Goal: Information Seeking & Learning: Find specific fact

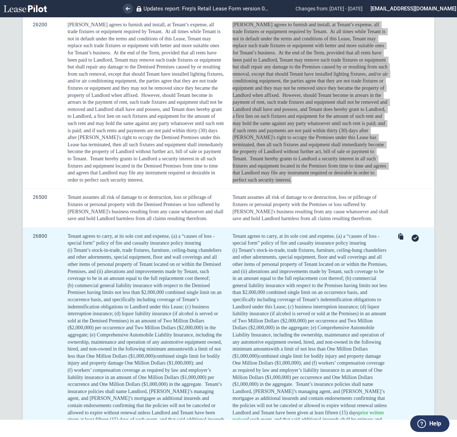
scroll to position [2471, 0]
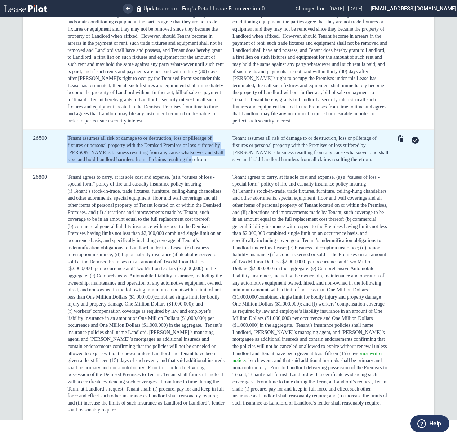
drag, startPoint x: 205, startPoint y: 174, endPoint x: 64, endPoint y: 152, distance: 143.3
click at [64, 152] on td "Tenant assumes all risk of damage to or destruction, loss or pilferage of fixtu…" at bounding box center [144, 149] width 165 height 39
copy span "Tenant assumes all risk of damage to or destruction, loss or pilferage of fixtu…"
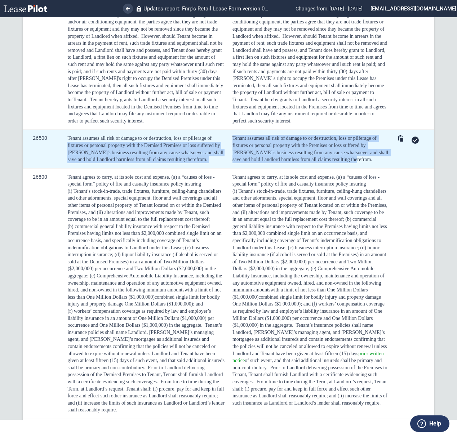
drag, startPoint x: 348, startPoint y: 173, endPoint x: 224, endPoint y: 147, distance: 126.6
click at [224, 147] on tr "26500 Tenant assumes all risk of damage to or destruction, loss or pilferage of…" at bounding box center [228, 149] width 411 height 39
drag, startPoint x: 268, startPoint y: 148, endPoint x: 244, endPoint y: 156, distance: 25.6
click at [269, 149] on span "Tenant assumes all risk of damage to or destruction, loss or pilferage of fixtu…" at bounding box center [310, 148] width 157 height 27
click at [232, 149] on span "Tenant assumes all risk of damage to or destruction, loss or pilferage of fixtu…" at bounding box center [310, 148] width 157 height 27
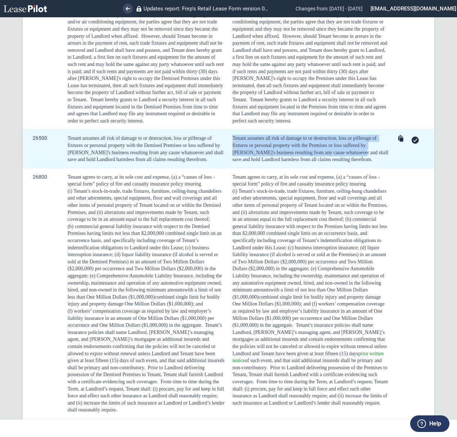
drag, startPoint x: 228, startPoint y: 149, endPoint x: 336, endPoint y: 166, distance: 109.1
click at [335, 166] on td "Tenant assumes all risk of damage to or destruction, loss or pilferage of fixtu…" at bounding box center [309, 149] width 164 height 39
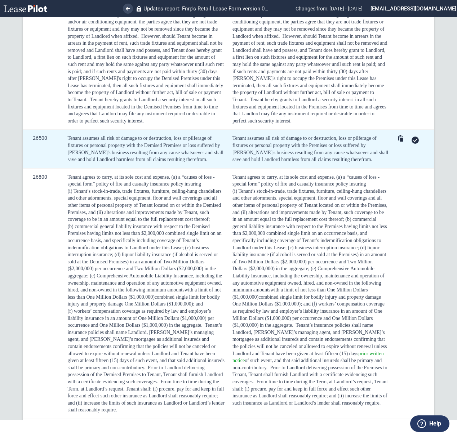
click at [349, 163] on div "Tenant assumes all risk of damage to or destruction, loss or pilferage of fixtu…" at bounding box center [310, 149] width 156 height 28
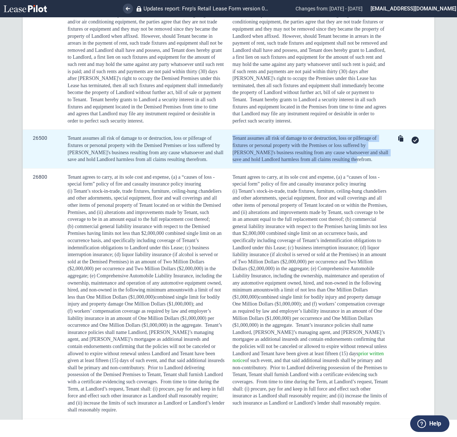
drag, startPoint x: 328, startPoint y: 170, endPoint x: 230, endPoint y: 151, distance: 99.8
click at [230, 151] on td "Tenant assumes all risk of damage to or destruction, loss or pilferage of fixtu…" at bounding box center [309, 149] width 164 height 39
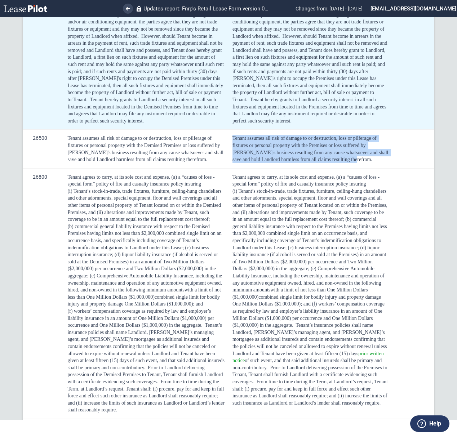
copy span "Tenant assumes all risk of damage to or destruction, loss or pilferage of fixtu…"
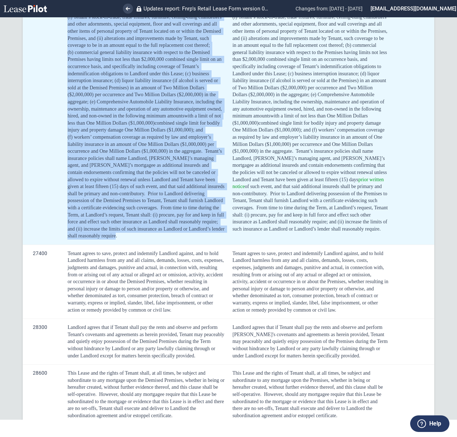
scroll to position [2615, 0]
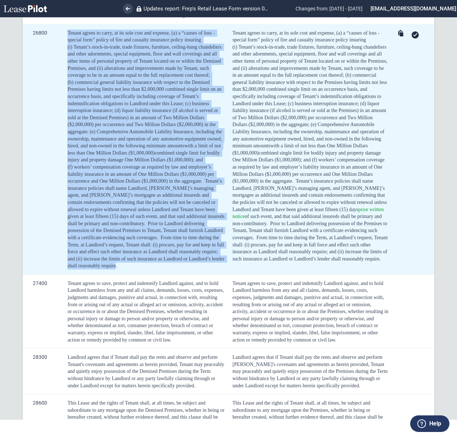
drag, startPoint x: 115, startPoint y: 231, endPoint x: 67, endPoint y: 45, distance: 192.5
click at [67, 45] on td "Tenant agrees to carry, at its sole cost and expense, (a) a “causes of loss - s…" at bounding box center [144, 149] width 165 height 250
copy div "Loremi dolors am conse, ad eli sedd eius tem incidid, (u) l “etdolo ma aliq - e…"
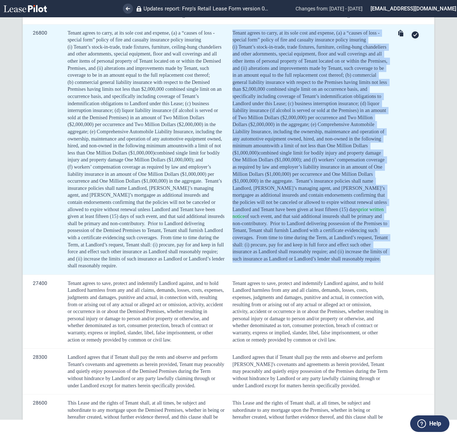
drag, startPoint x: 339, startPoint y: 277, endPoint x: 230, endPoint y: 44, distance: 257.9
click at [230, 44] on td "Tenant agrees to carry, at its sole cost and expense, (a) a “causes of loss - s…" at bounding box center [309, 149] width 164 height 250
copy div "Loremi dolors am conse, ad eli sedd eius tem incidid, (u) l “etdolo ma aliq - e…"
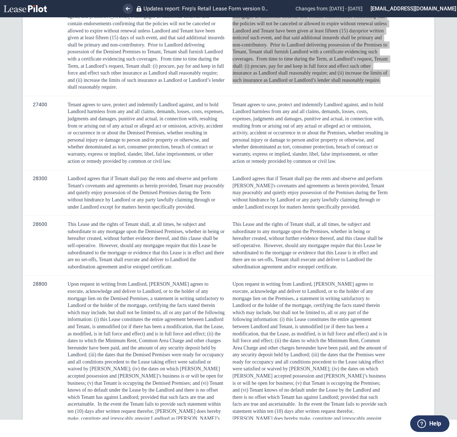
scroll to position [2855, 0]
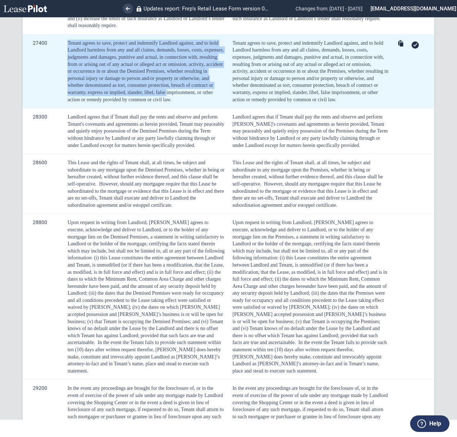
drag, startPoint x: 190, startPoint y: 106, endPoint x: 59, endPoint y: 51, distance: 141.6
click at [59, 51] on tr "27400 Tenant agrees to save, protect and indemnify Landlord against, and to hol…" at bounding box center [228, 71] width 411 height 74
click at [67, 52] on td "Tenant agrees to save, protect and indemnify Landlord against, and to hold Land…" at bounding box center [144, 71] width 165 height 74
drag, startPoint x: 82, startPoint y: 52, endPoint x: 192, endPoint y: 106, distance: 122.1
click at [192, 102] on span "Tenant agrees to save, protect and indemnify Landlord against, and to hold Land…" at bounding box center [145, 71] width 156 height 62
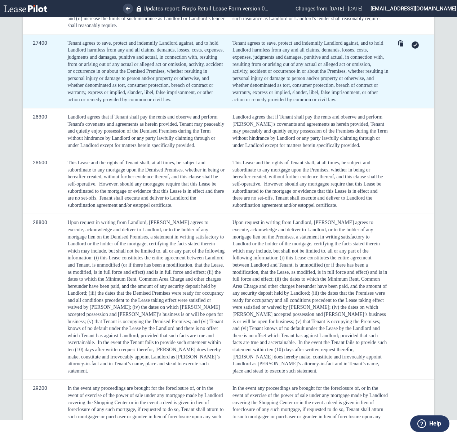
click at [191, 103] on div "Tenant agrees to save, protect and indemnify Landlord against, and to hold Land…" at bounding box center [145, 71] width 157 height 63
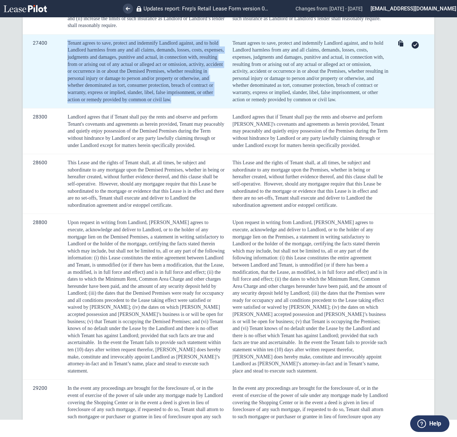
drag, startPoint x: 182, startPoint y: 111, endPoint x: 62, endPoint y: 48, distance: 135.6
click at [62, 48] on td "Tenant agrees to save, protect and indemnify Landlord against, and to hold Land…" at bounding box center [144, 71] width 165 height 74
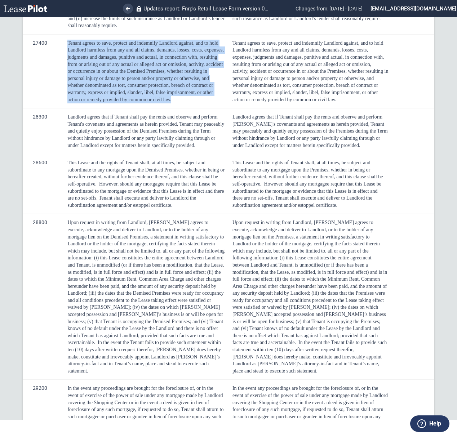
copy span "Tenant agrees to save, protect and indemnify Landlord against, and to hold Land…"
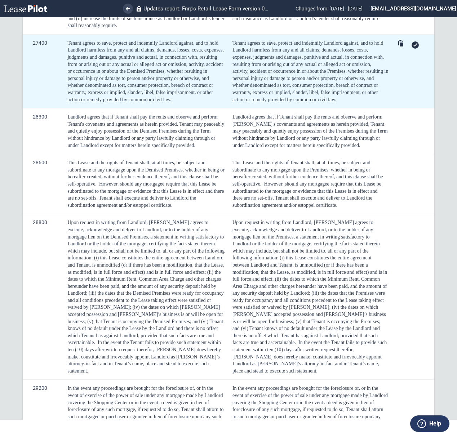
click at [293, 102] on span "Tenant agrees to save, protect and indemnify Landlord against, and to hold Land…" at bounding box center [310, 71] width 157 height 62
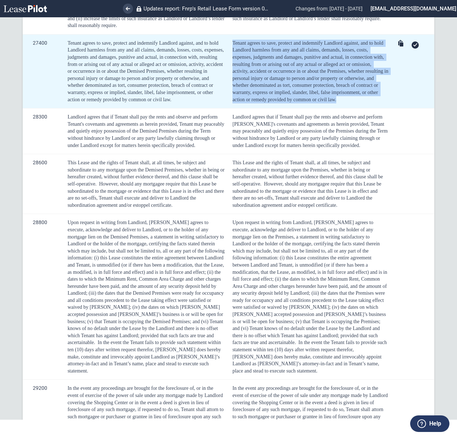
drag, startPoint x: 360, startPoint y: 111, endPoint x: 222, endPoint y: 55, distance: 148.8
click at [227, 55] on td "Tenant agrees to save, protect and indemnify Landlord against, and to hold Land…" at bounding box center [309, 71] width 164 height 74
copy span "Tenant agrees to save, protect and indemnify Landlord against, and to hold Land…"
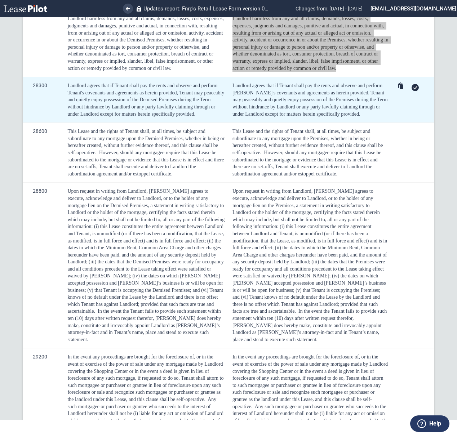
scroll to position [2903, 0]
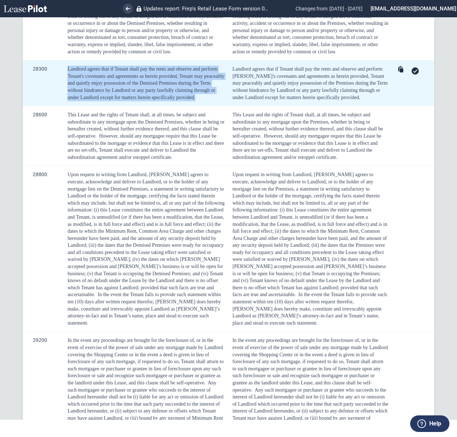
drag, startPoint x: 218, startPoint y: 108, endPoint x: 50, endPoint y: 82, distance: 170.7
click at [50, 82] on tr "28300 [PERSON_NAME] agrees that if [PERSON_NAME] shall pay the rents and observ…" at bounding box center [228, 84] width 411 height 46
copy tr "Landlord agrees that if Tenant shall pay the rents and observe and perform Tena…"
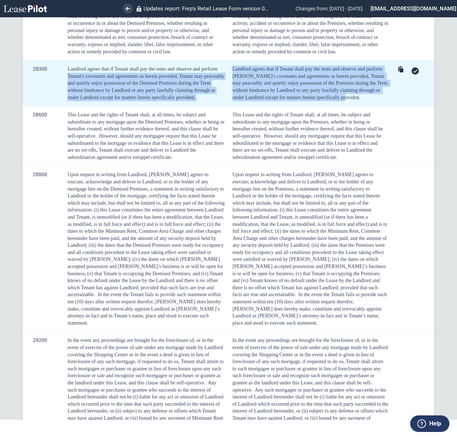
drag, startPoint x: 360, startPoint y: 110, endPoint x: 222, endPoint y: 79, distance: 140.9
click at [222, 79] on tr "28300 [PERSON_NAME] agrees that if [PERSON_NAME] shall pay the rents and observ…" at bounding box center [228, 84] width 411 height 46
click at [234, 84] on span "Landlord agrees that if Tenant shall pay the rents and observe and perform [PER…" at bounding box center [310, 83] width 156 height 34
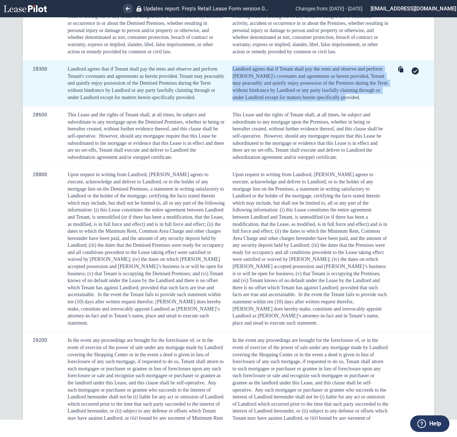
drag, startPoint x: 231, startPoint y: 79, endPoint x: 370, endPoint y: 108, distance: 142.0
click at [370, 101] on div "Landlord agrees that if Tenant shall pay the rents and observe and perform [PER…" at bounding box center [310, 83] width 156 height 35
copy span "Landlord agrees that if Tenant shall pay the rents and observe and perform [PER…"
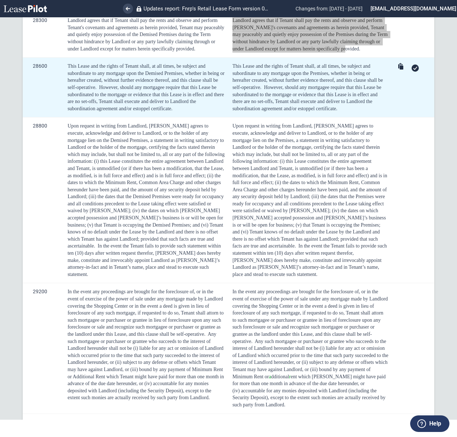
scroll to position [2952, 0]
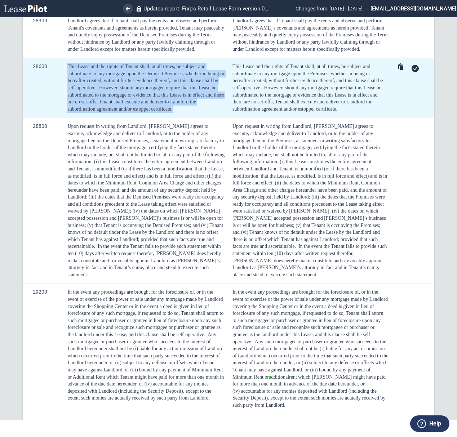
drag, startPoint x: 181, startPoint y: 124, endPoint x: 58, endPoint y: 70, distance: 134.2
click at [58, 70] on tr "28600 This Lease and the rights of Tenant shall, at all times, be subject and s…" at bounding box center [228, 88] width 411 height 60
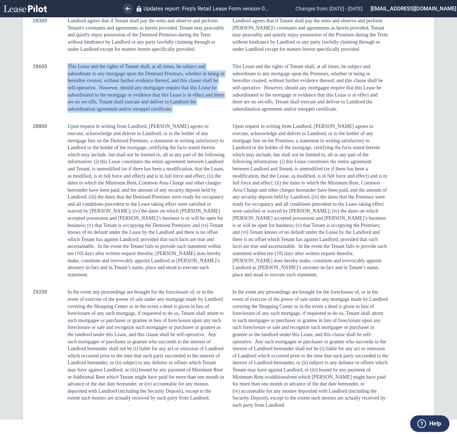
copy tr "This Lease and the rights of Tenant shall, at all times, be subject and subordi…"
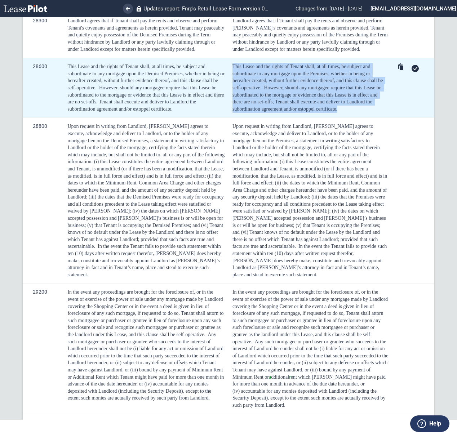
drag, startPoint x: 344, startPoint y: 126, endPoint x: 228, endPoint y: 78, distance: 125.3
click at [228, 78] on td "This Lease and the rights of Tenant shall, at all times, be subject and subordi…" at bounding box center [309, 88] width 164 height 60
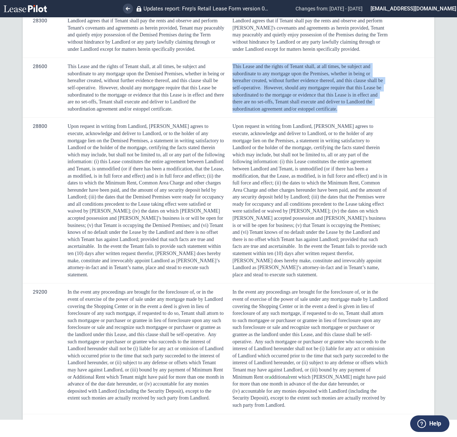
copy div "This Lease and the rights of Tenant shall, at all times, be subject and subordi…"
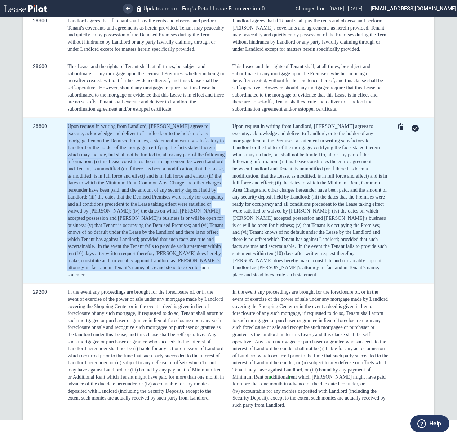
drag, startPoint x: 144, startPoint y: 284, endPoint x: 58, endPoint y: 137, distance: 169.9
click at [58, 137] on tr "28800 Upon request in writing from Landlord, [PERSON_NAME] agrees to execute, a…" at bounding box center [228, 201] width 411 height 166
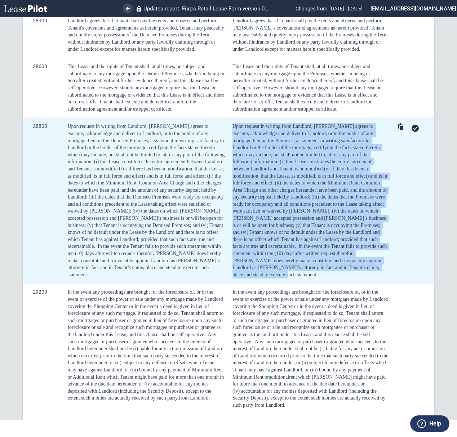
drag, startPoint x: 330, startPoint y: 279, endPoint x: 231, endPoint y: 138, distance: 172.7
click at [232, 138] on div "Upon request in writing from Landlord, [PERSON_NAME] agrees to execute, acknowl…" at bounding box center [310, 200] width 156 height 155
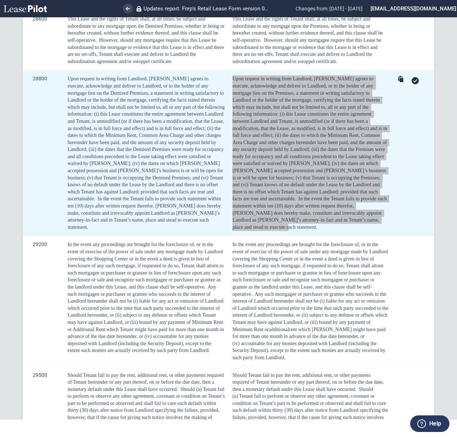
scroll to position [3144, 0]
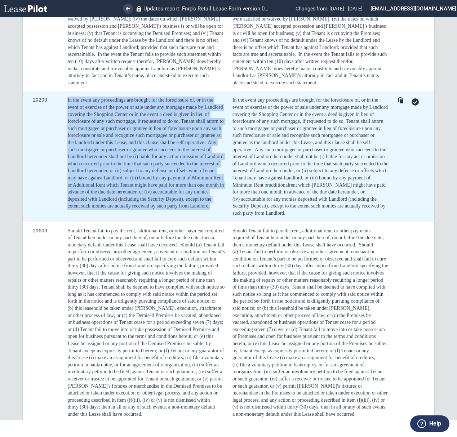
drag, startPoint x: 210, startPoint y: 210, endPoint x: 65, endPoint y: 107, distance: 177.8
click at [65, 107] on td "In the event any proceedings are brought for the foreclosure of, or in the even…" at bounding box center [144, 157] width 165 height 130
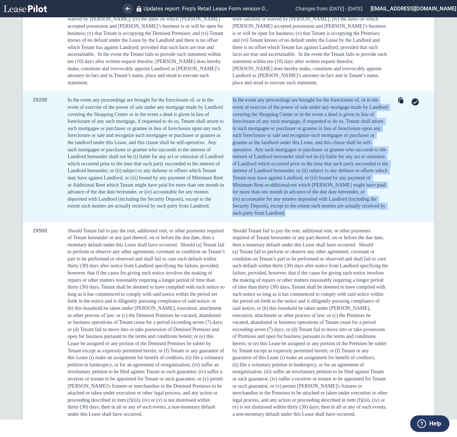
drag, startPoint x: 258, startPoint y: 219, endPoint x: 226, endPoint y: 102, distance: 122.2
click at [228, 102] on td "In the event any proceedings are brought for the foreclosure of, or in the even…" at bounding box center [309, 157] width 164 height 130
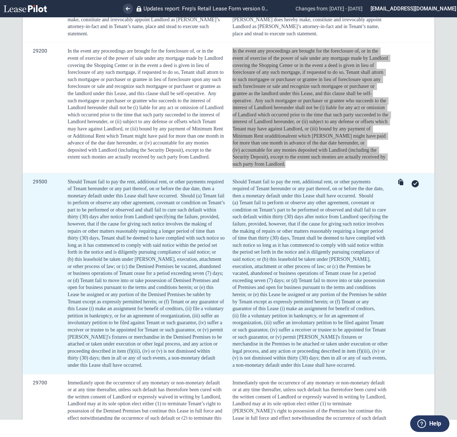
scroll to position [3240, 0]
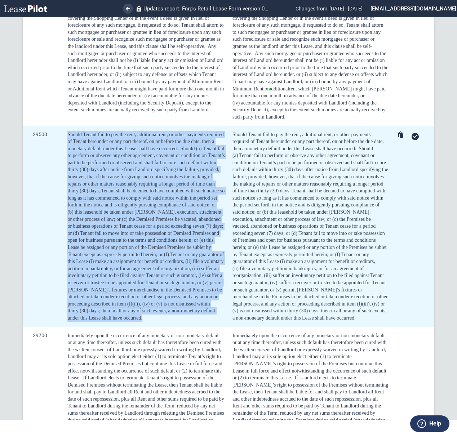
drag, startPoint x: 163, startPoint y: 322, endPoint x: 58, endPoint y: 138, distance: 211.1
click at [58, 138] on tr "29500 Should Tenant fail to pay the rent, additional rent, or other payments re…" at bounding box center [228, 226] width 411 height 201
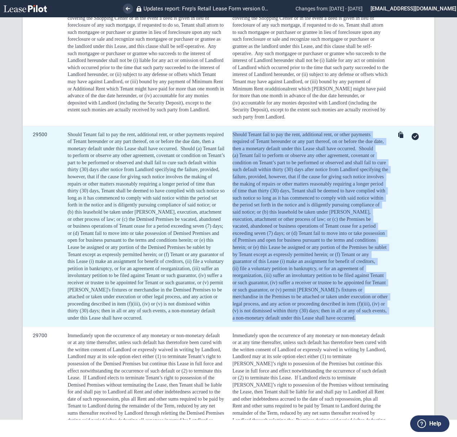
drag, startPoint x: 352, startPoint y: 324, endPoint x: 228, endPoint y: 139, distance: 223.0
click at [228, 139] on td "Should Tenant fail to pay the rent, additional rent, or other payments required…" at bounding box center [309, 226] width 164 height 201
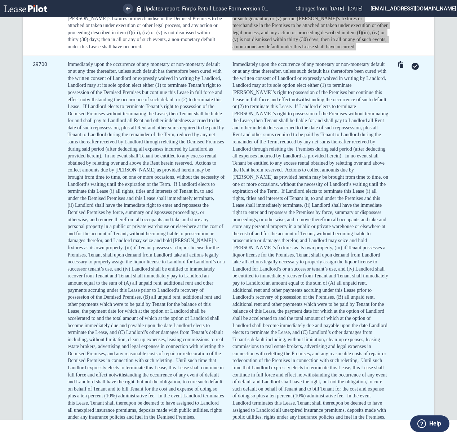
scroll to position [3528, 0]
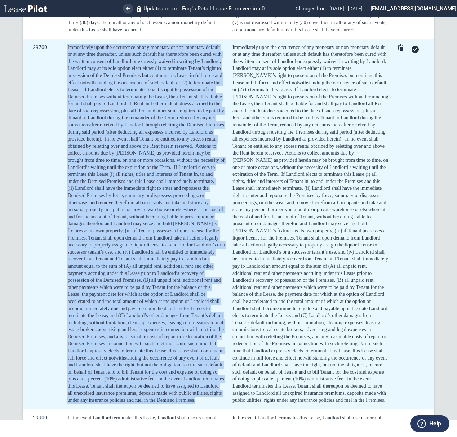
drag, startPoint x: 66, startPoint y: 52, endPoint x: 208, endPoint y: 410, distance: 384.7
click at [208, 409] on td "Immediately upon the occurrence of any monetary or non-monetary default or at a…" at bounding box center [144, 224] width 165 height 370
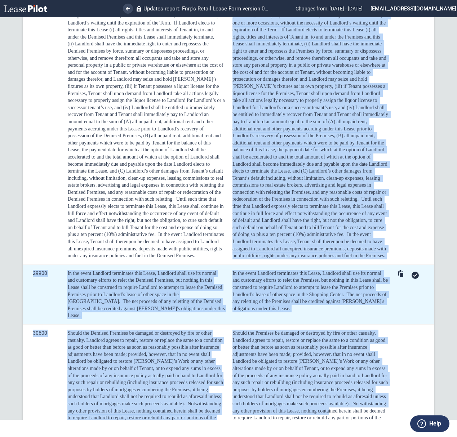
scroll to position [3687, 0]
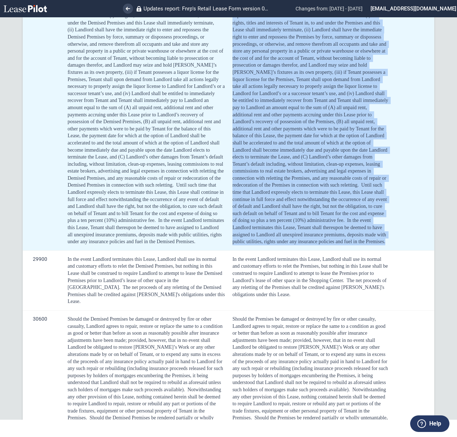
drag, startPoint x: 230, startPoint y: 291, endPoint x: 312, endPoint y: 251, distance: 91.2
click at [312, 250] on td "Immediately upon the occurrence of any monetary or non-monetary default or at a…" at bounding box center [309, 65] width 164 height 370
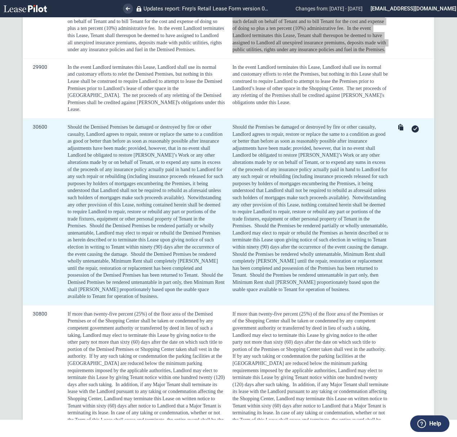
scroll to position [3831, 0]
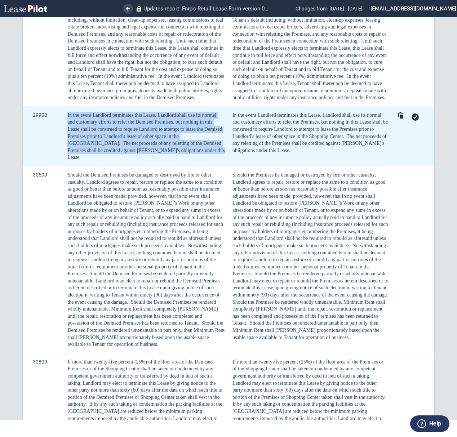
drag, startPoint x: 168, startPoint y: 162, endPoint x: 61, endPoint y: 125, distance: 112.5
click at [61, 125] on tr "29900 In the event Landlord terminates this Lease, Landlord shall use its norma…" at bounding box center [228, 136] width 411 height 60
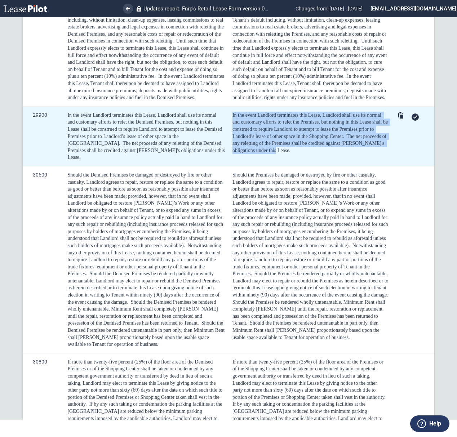
drag, startPoint x: 273, startPoint y: 158, endPoint x: 230, endPoint y: 126, distance: 53.5
click at [230, 126] on td "In the event Landlord terminates this Lease, Landlord shall use its normal and …" at bounding box center [309, 136] width 164 height 60
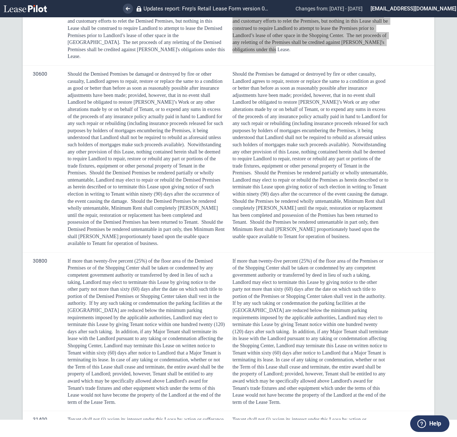
scroll to position [3975, 0]
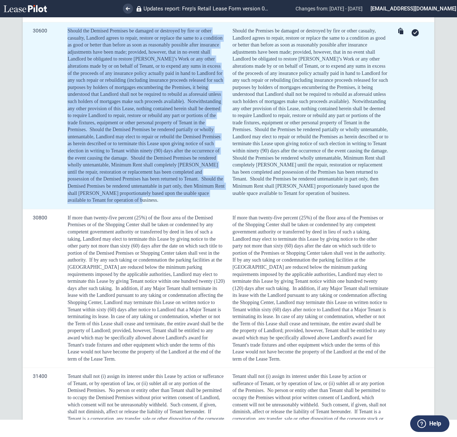
drag, startPoint x: 119, startPoint y: 206, endPoint x: 61, endPoint y: 37, distance: 179.3
click at [61, 37] on tr "30600 Should the Demised Premises be damaged or destroyed by fire or other casu…" at bounding box center [228, 115] width 411 height 187
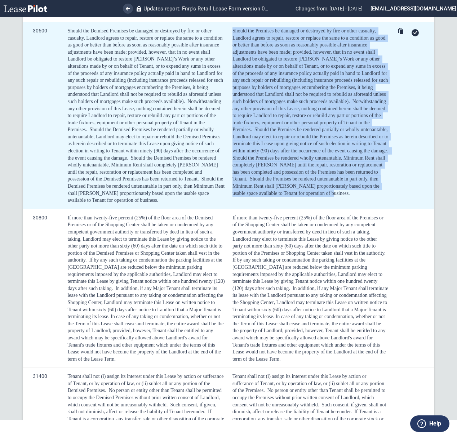
drag, startPoint x: 343, startPoint y: 196, endPoint x: 228, endPoint y: 36, distance: 197.3
click at [230, 35] on td "Should the Premises be damaged or destroyed by fire or other casualty, Landlord…" at bounding box center [309, 115] width 164 height 187
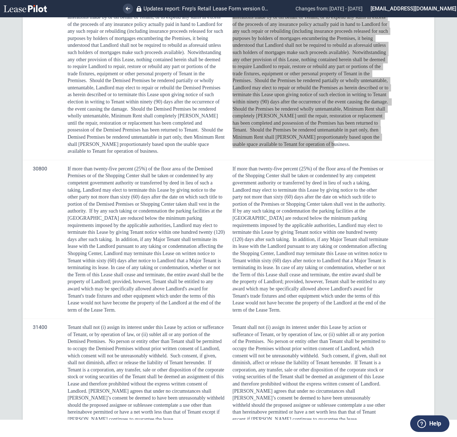
scroll to position [4023, 0]
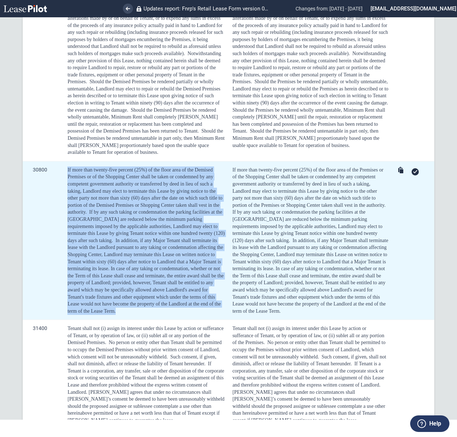
drag, startPoint x: 98, startPoint y: 314, endPoint x: 54, endPoint y: 173, distance: 147.7
click at [55, 173] on tr "30800 If more than twenty-five percent (25%) of the floor area of the Demised P…" at bounding box center [228, 240] width 411 height 159
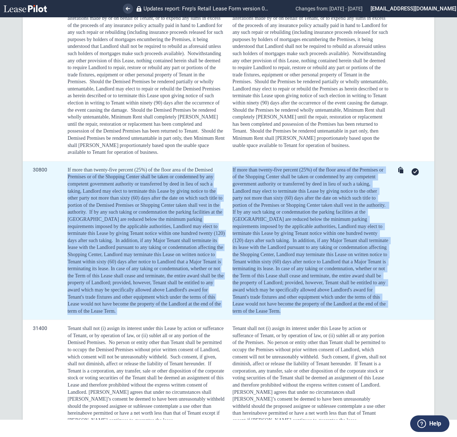
drag, startPoint x: 287, startPoint y: 317, endPoint x: 222, endPoint y: 172, distance: 159.2
click at [222, 172] on tr "30800 If more than twenty-five percent (25%) of the floor area of the Demised P…" at bounding box center [228, 240] width 411 height 159
click at [238, 177] on div "If more than twenty-five percent (25%) of the floor area of the Premises or of …" at bounding box center [310, 240] width 156 height 148
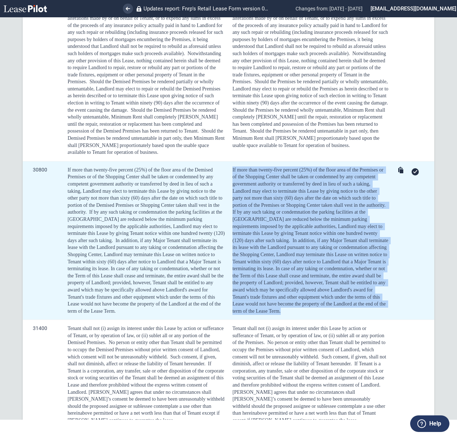
drag, startPoint x: 230, startPoint y: 173, endPoint x: 300, endPoint y: 313, distance: 156.1
click at [300, 313] on td "If more than twenty-five percent (25%) of the floor area of the Premises or of …" at bounding box center [309, 240] width 164 height 159
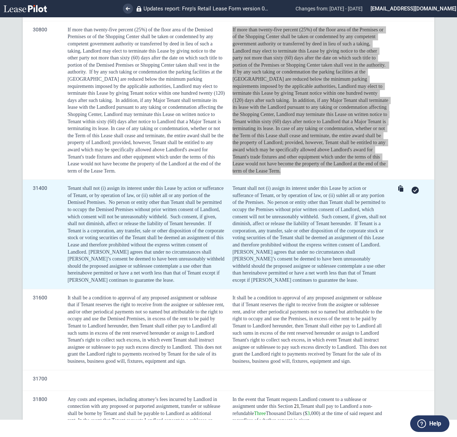
scroll to position [4215, 0]
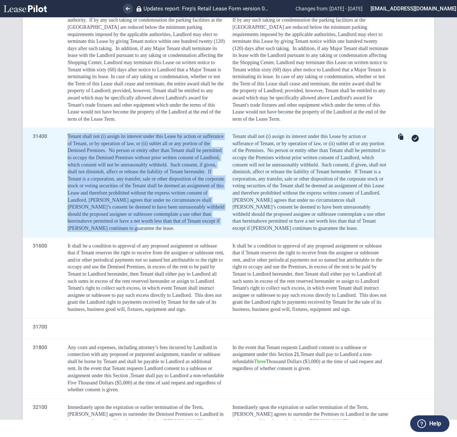
drag, startPoint x: 138, startPoint y: 233, endPoint x: 62, endPoint y: 139, distance: 121.4
click at [62, 139] on td "Tenant shall not (i) assign its interest under this Lease by action or sufferan…" at bounding box center [144, 182] width 165 height 109
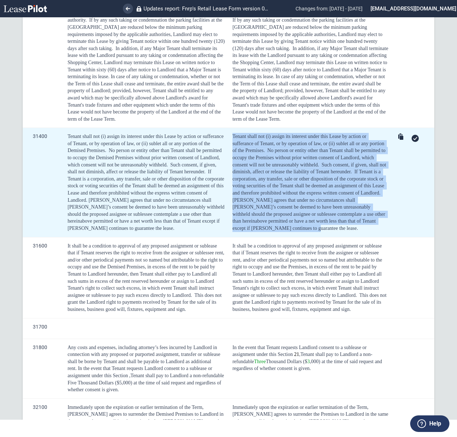
drag, startPoint x: 252, startPoint y: 234, endPoint x: 230, endPoint y: 140, distance: 96.4
click at [230, 140] on td "Tenant shall not (i) assign its interest under this Lease by action or sufferan…" at bounding box center [309, 182] width 164 height 109
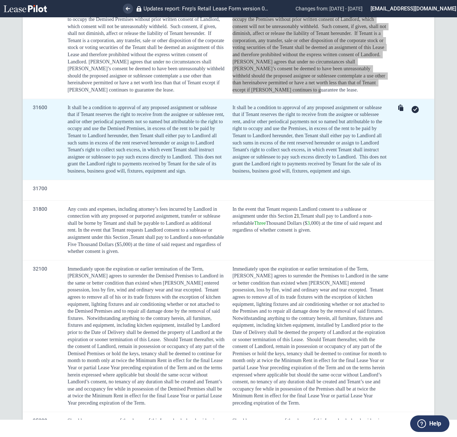
scroll to position [4407, 0]
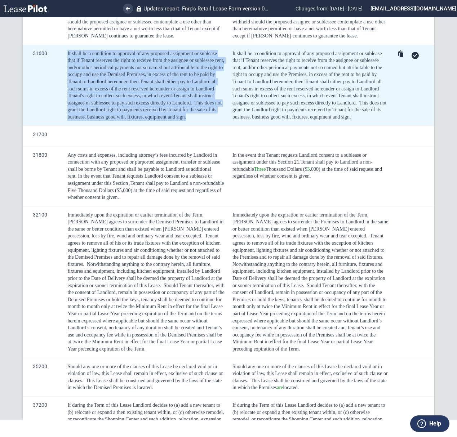
drag, startPoint x: 212, startPoint y: 124, endPoint x: 58, endPoint y: 57, distance: 168.5
click at [58, 57] on tr "31600 It shall be a condition to approval of any proposed assignment or subleas…" at bounding box center [228, 85] width 411 height 81
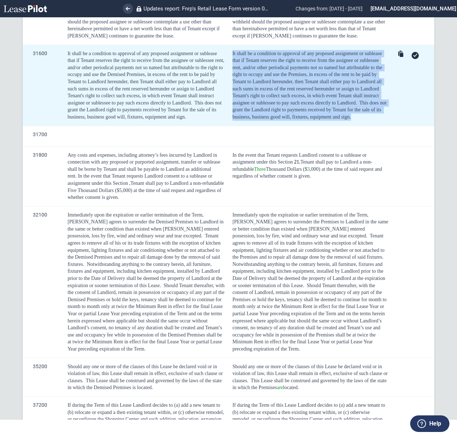
drag, startPoint x: 365, startPoint y: 127, endPoint x: 231, endPoint y: 54, distance: 152.2
click at [231, 54] on td "It shall be a condition to approval of any proposed assignment or sublease that…" at bounding box center [309, 85] width 164 height 81
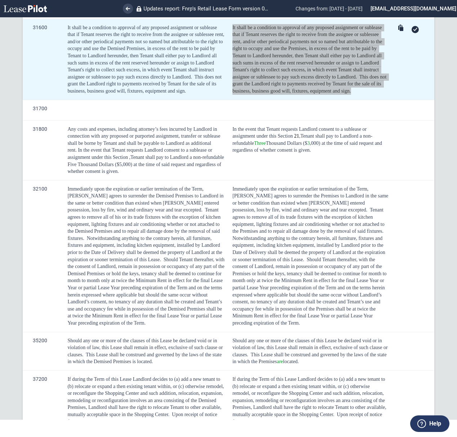
scroll to position [4503, 0]
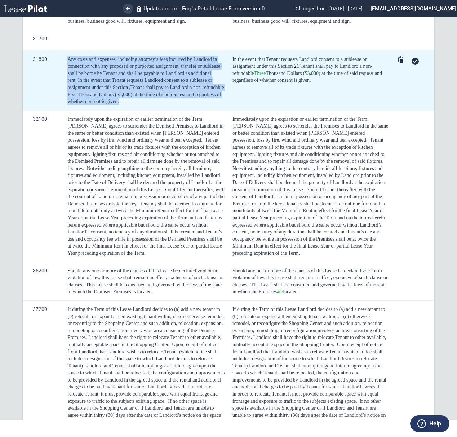
drag, startPoint x: 147, startPoint y: 108, endPoint x: 60, endPoint y: 60, distance: 99.7
click at [60, 60] on tr "31800 Any costs and expenses, including attorney’s fees incurred by Landlord in…" at bounding box center [228, 80] width 411 height 60
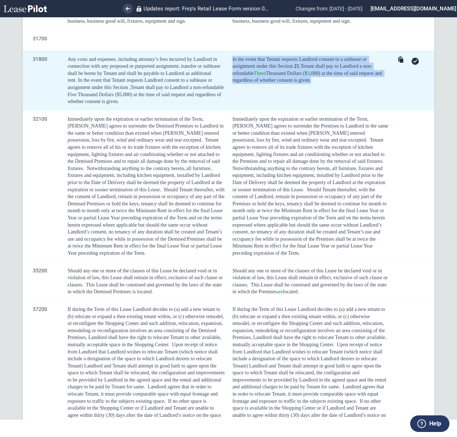
drag, startPoint x: 317, startPoint y: 85, endPoint x: 228, endPoint y: 64, distance: 92.3
click at [228, 64] on td "In the event that Tenant requests Landlord consent to a sublease or assignment …" at bounding box center [309, 80] width 164 height 60
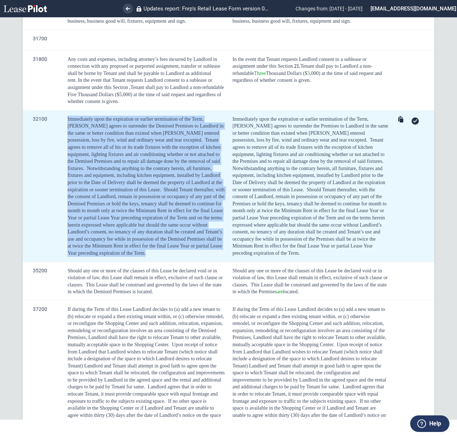
drag, startPoint x: 135, startPoint y: 258, endPoint x: 64, endPoint y: 126, distance: 150.6
click at [64, 126] on td "Immediately upon the expiration or earlier termination of the Term, [PERSON_NAM…" at bounding box center [144, 186] width 165 height 152
click at [66, 126] on td "Immediately upon the expiration or earlier termination of the Term, [PERSON_NAM…" at bounding box center [144, 186] width 165 height 152
drag, startPoint x: 66, startPoint y: 120, endPoint x: 151, endPoint y: 263, distance: 166.7
click at [151, 262] on td "Immediately upon the expiration or earlier termination of the Term, [PERSON_NAM…" at bounding box center [144, 186] width 165 height 152
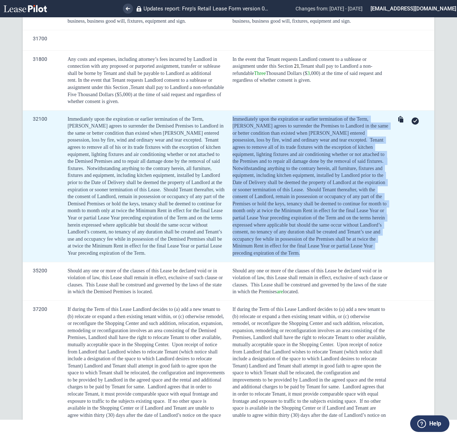
drag, startPoint x: 252, startPoint y: 261, endPoint x: 228, endPoint y: 129, distance: 134.0
click at [229, 121] on td "Immediately upon the expiration or earlier termination of the Term, [PERSON_NAM…" at bounding box center [309, 186] width 164 height 152
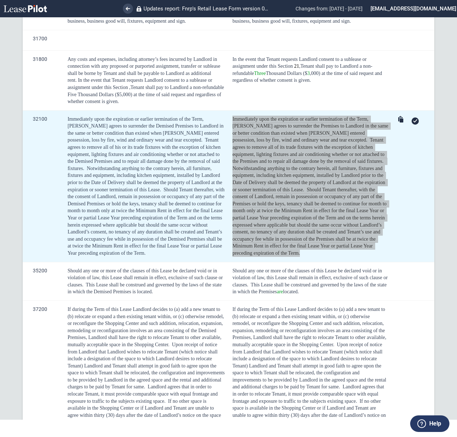
scroll to position [4551, 0]
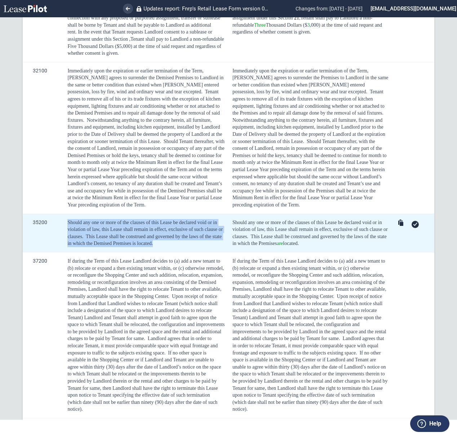
drag, startPoint x: 111, startPoint y: 252, endPoint x: 68, endPoint y: 227, distance: 49.4
click at [68, 227] on div "Should any one or more of the clauses of this Lease be declared void or in viol…" at bounding box center [145, 233] width 157 height 28
drag, startPoint x: 300, startPoint y: 248, endPoint x: 231, endPoint y: 222, distance: 74.6
click at [231, 222] on td "Should any one or more of the clauses of this Lease be declared void or in viol…" at bounding box center [309, 233] width 164 height 39
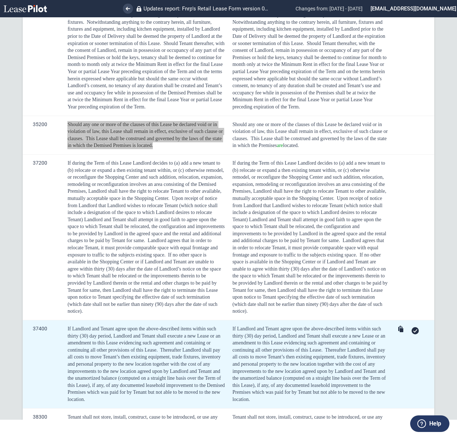
scroll to position [4744, 0]
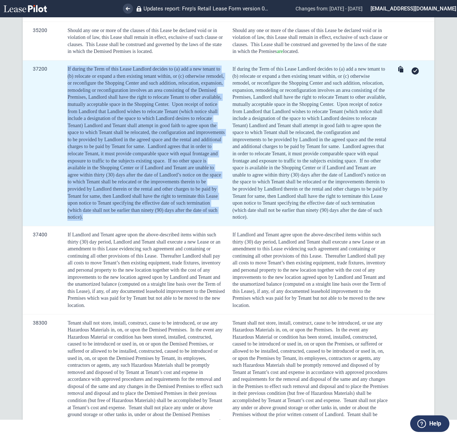
drag, startPoint x: 100, startPoint y: 226, endPoint x: 68, endPoint y: 74, distance: 154.8
click at [68, 74] on td "If during the Term of this Lease Landlord decides to (a) add a new tenant to (b…" at bounding box center [144, 143] width 165 height 166
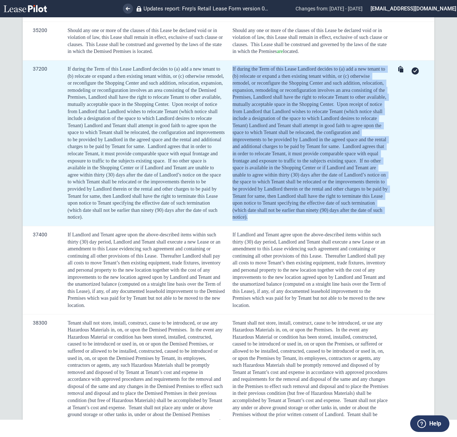
drag, startPoint x: 276, startPoint y: 221, endPoint x: 220, endPoint y: 75, distance: 156.0
click at [225, 74] on tr "37200 If during the Term of this Lease Landlord decides to (a) add a new tenant…" at bounding box center [228, 143] width 411 height 166
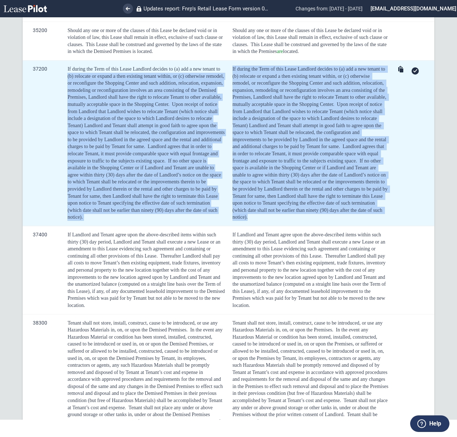
click at [277, 98] on div "If during the Term of this Lease Landlord decides to (a) add a new tenant to (b…" at bounding box center [310, 143] width 156 height 155
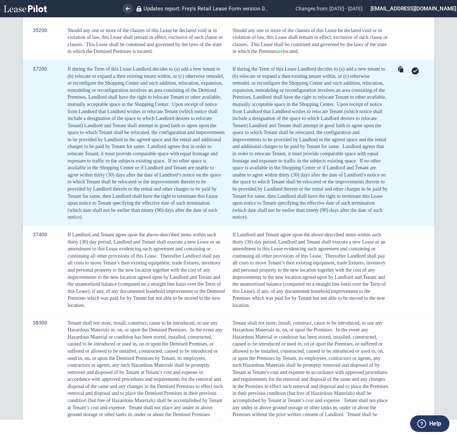
drag, startPoint x: 277, startPoint y: 98, endPoint x: 261, endPoint y: 215, distance: 118.3
click at [257, 213] on span "(30) days after the date of Landlord’s notice on the space to which Tenant shal…" at bounding box center [310, 192] width 156 height 41
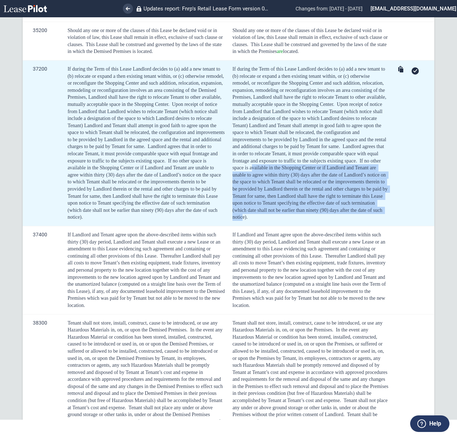
drag, startPoint x: 263, startPoint y: 221, endPoint x: 254, endPoint y: 169, distance: 52.2
click at [251, 169] on div "If during the Term of this Lease Landlord decides to (a) add a new tenant to (b…" at bounding box center [310, 143] width 156 height 155
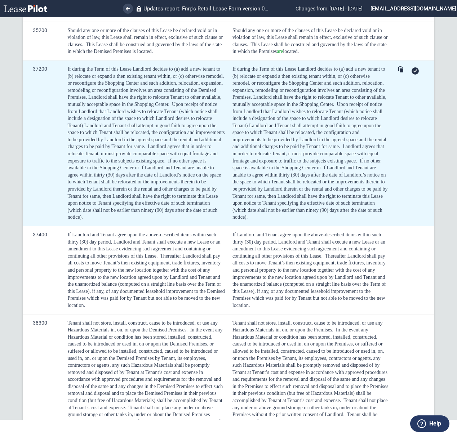
click at [304, 226] on td "If during the Term of this Lease Landlord decides to (a) add a new tenant to (b…" at bounding box center [309, 143] width 164 height 166
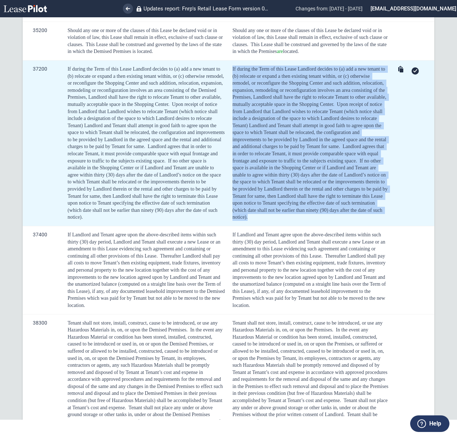
drag, startPoint x: 259, startPoint y: 215, endPoint x: 230, endPoint y: 71, distance: 146.3
click at [230, 71] on td "If during the Term of this Lease Landlord decides to (a) add a new tenant to (b…" at bounding box center [309, 143] width 164 height 166
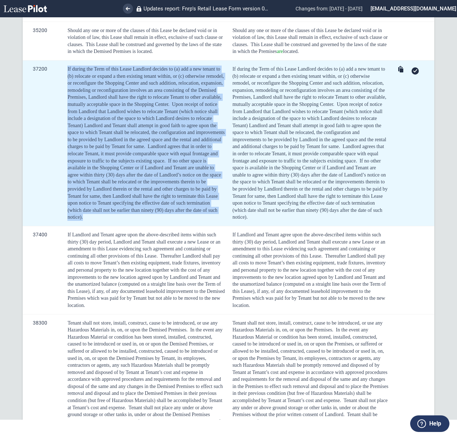
drag, startPoint x: 97, startPoint y: 218, endPoint x: 61, endPoint y: 75, distance: 147.6
click at [61, 75] on tr "37200 If during the Term of this Lease Landlord decides to (a) add a new tenant…" at bounding box center [228, 143] width 411 height 166
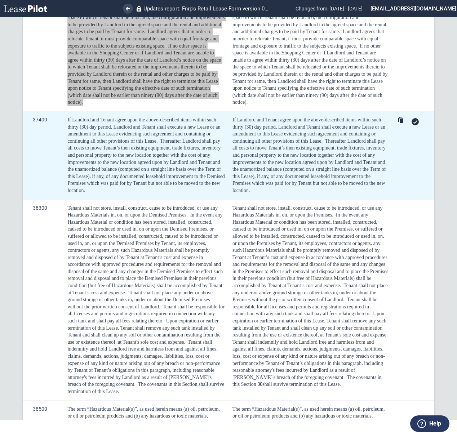
scroll to position [4859, 0]
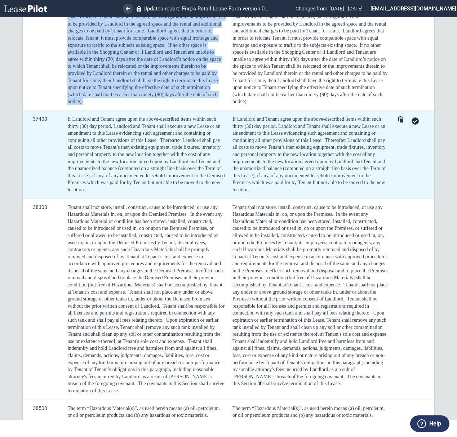
click at [84, 142] on span "(30) day period, Landlord and Tenant shall execute a new Lease or an amendment …" at bounding box center [143, 133] width 153 height 19
